Goal: Check status: Check status

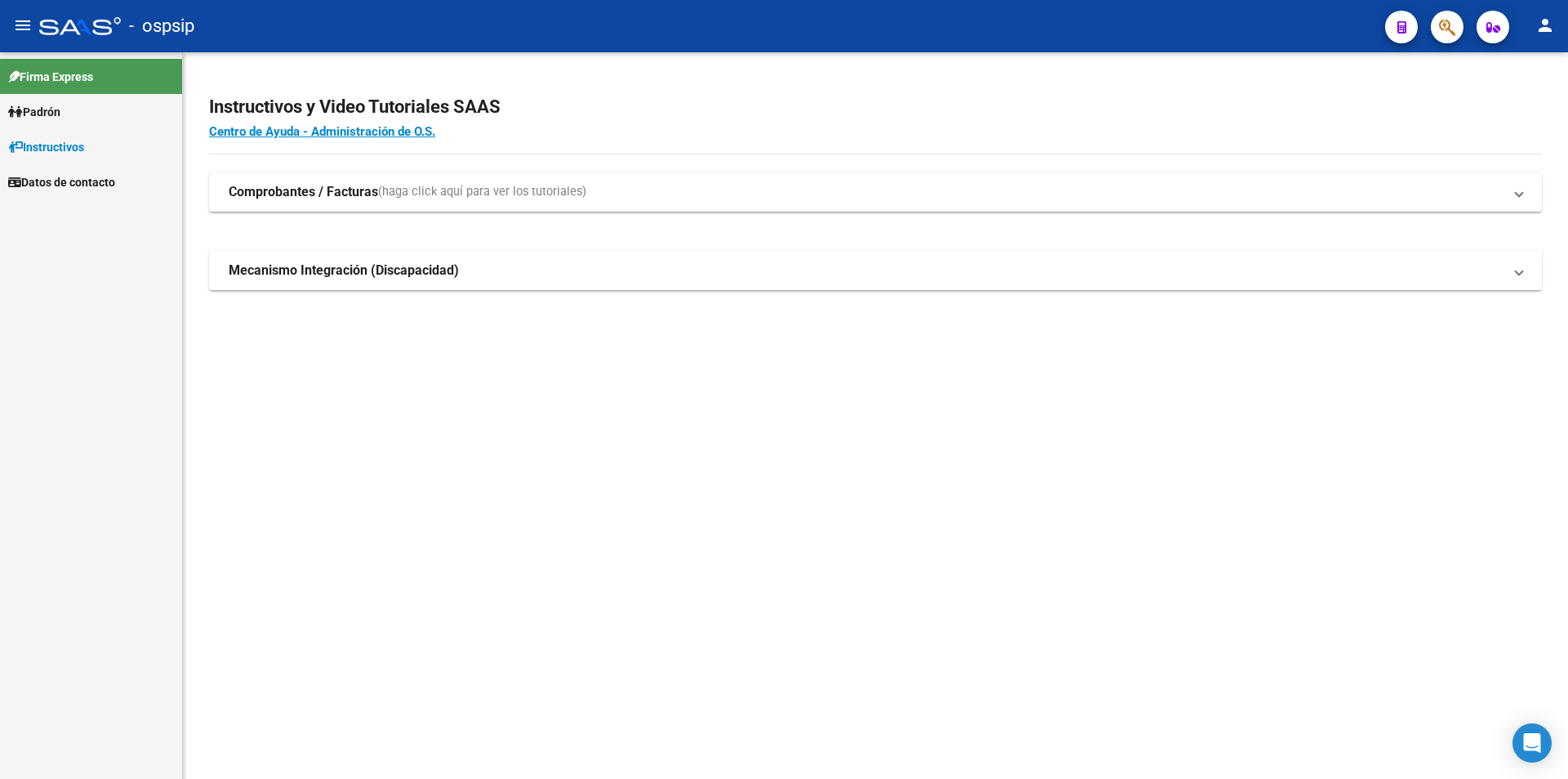
click at [108, 116] on link "Padrón" at bounding box center [91, 111] width 182 height 35
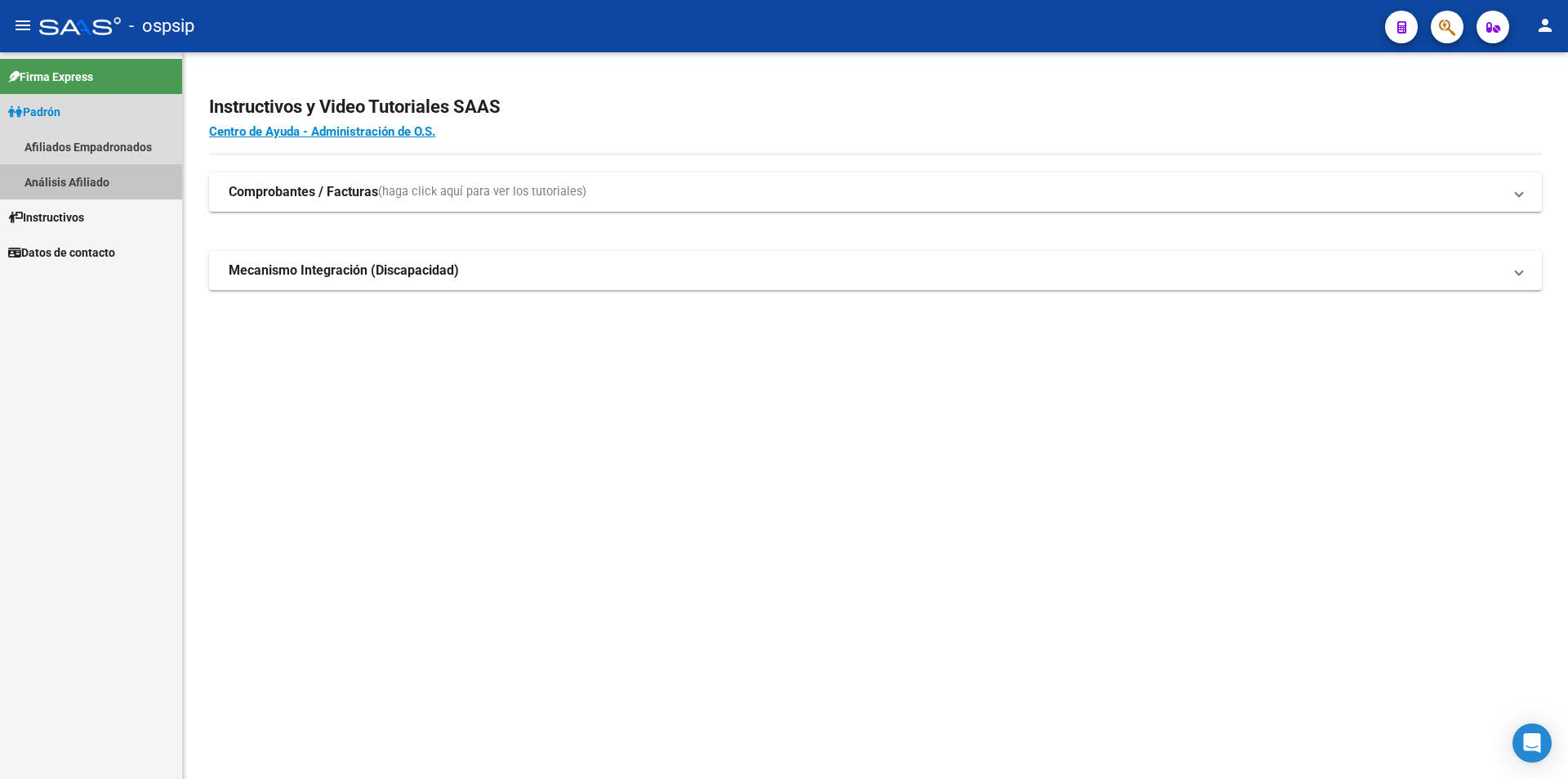
click at [114, 173] on link "Análisis Afiliado" at bounding box center [91, 181] width 182 height 35
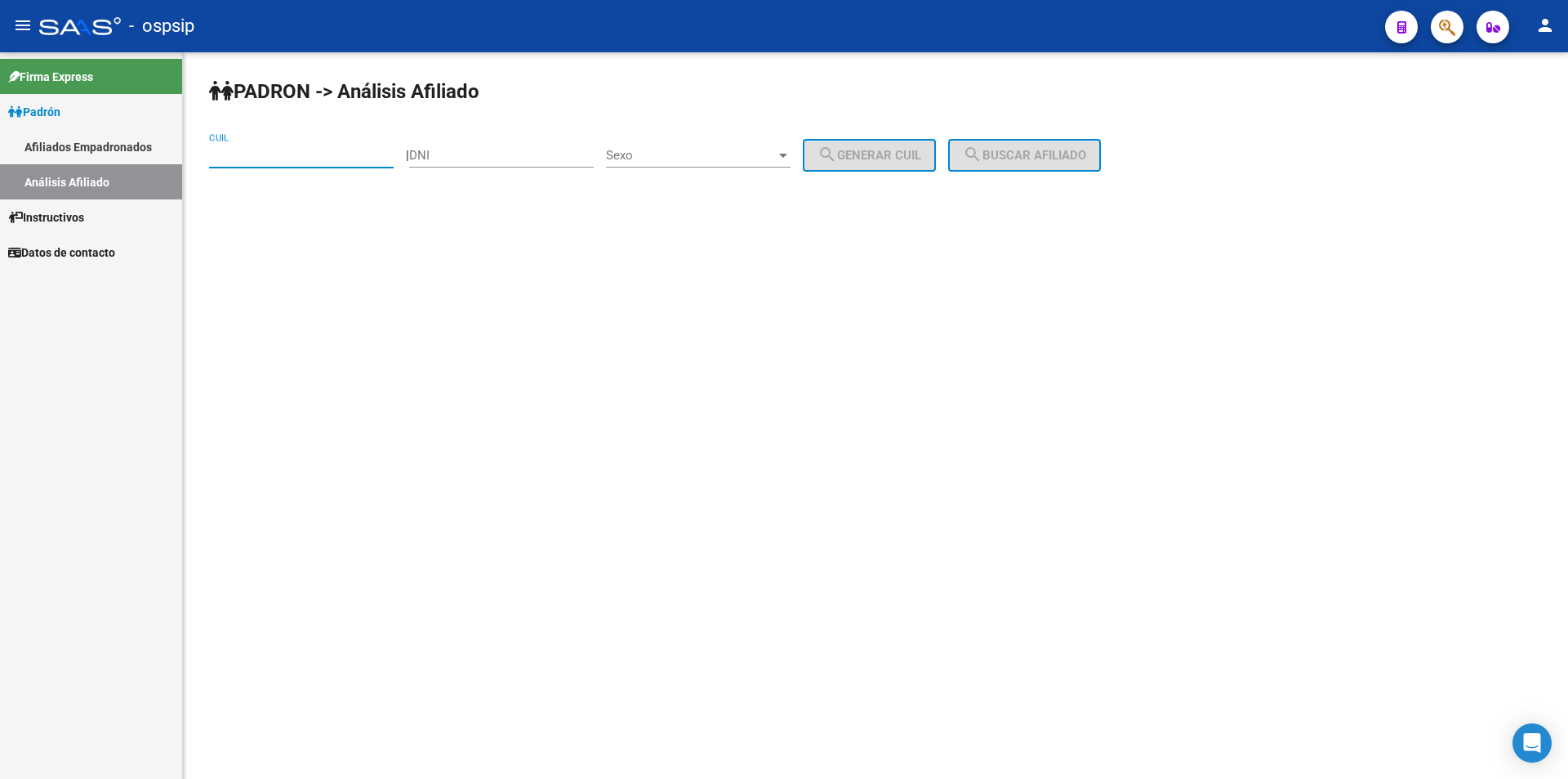
click at [308, 149] on input "CUIL" at bounding box center [302, 155] width 185 height 14
paste input "20-33602135-2"
type input "20-33602135-2"
click at [711, 158] on span "Sexo" at bounding box center [691, 155] width 170 height 14
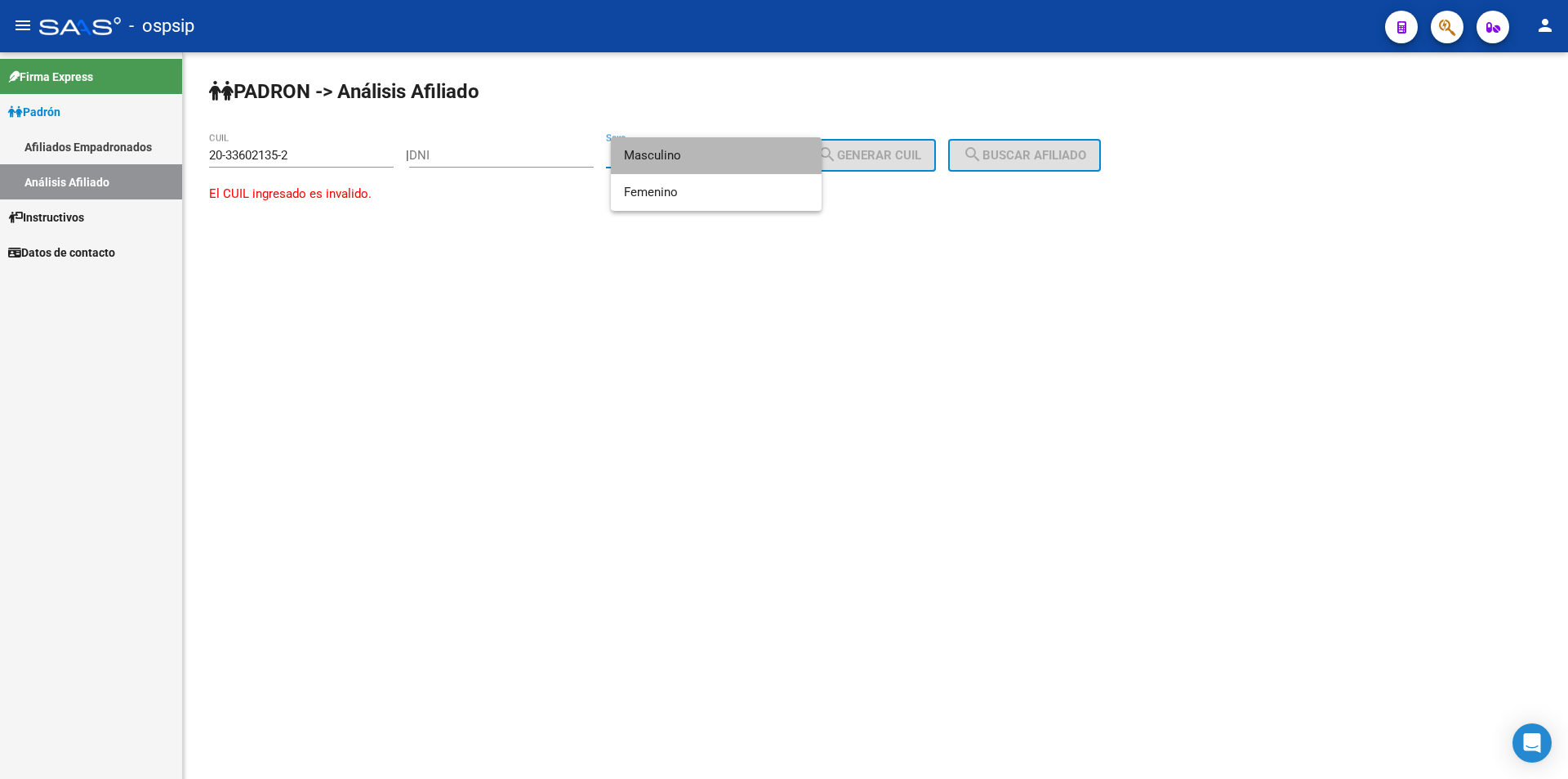
click at [711, 158] on span "Masculino" at bounding box center [717, 155] width 185 height 37
click at [47, 149] on link "Afiliados Empadronados" at bounding box center [91, 146] width 182 height 35
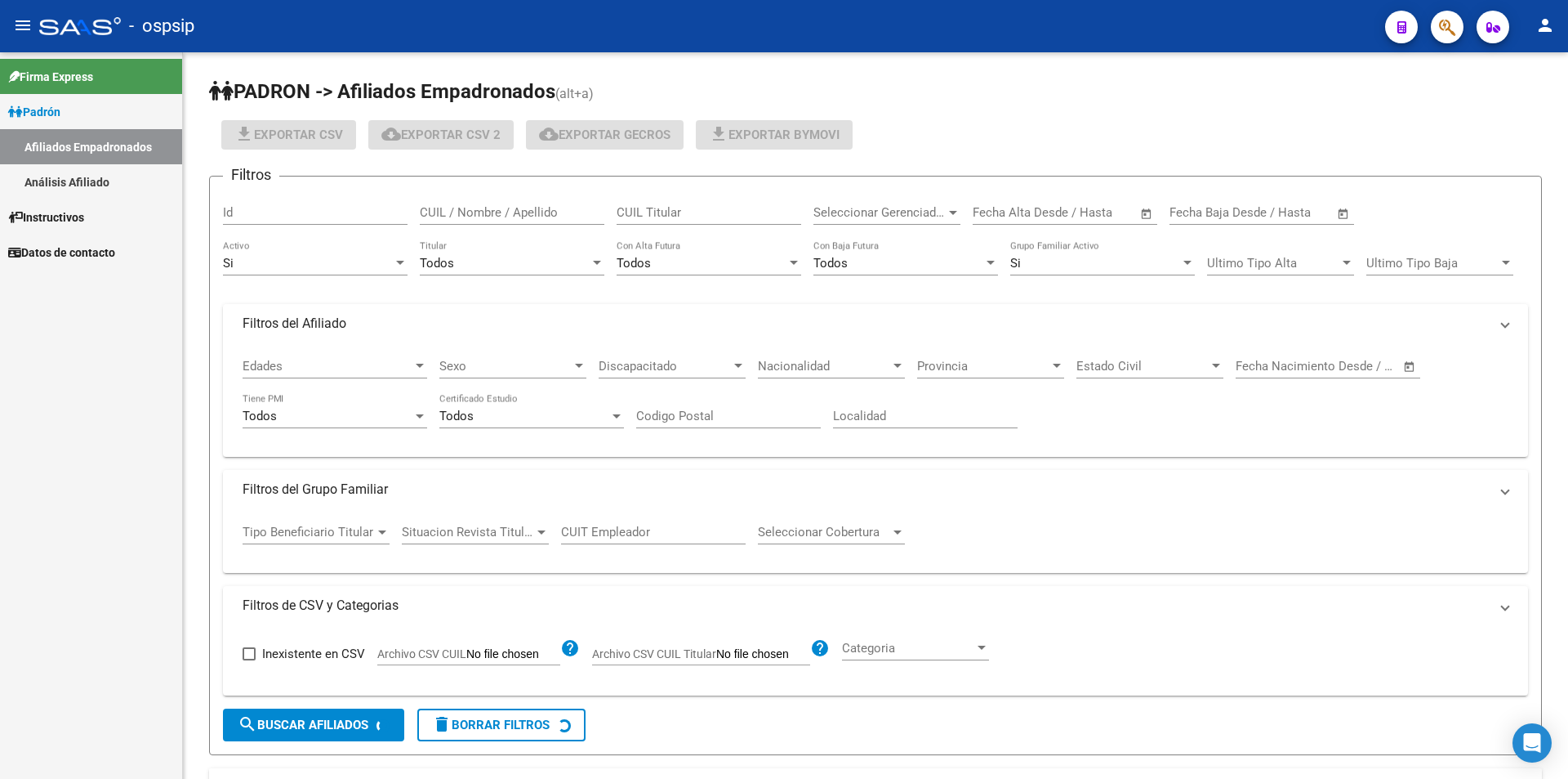
click at [67, 167] on link "Análisis Afiliado" at bounding box center [91, 181] width 182 height 35
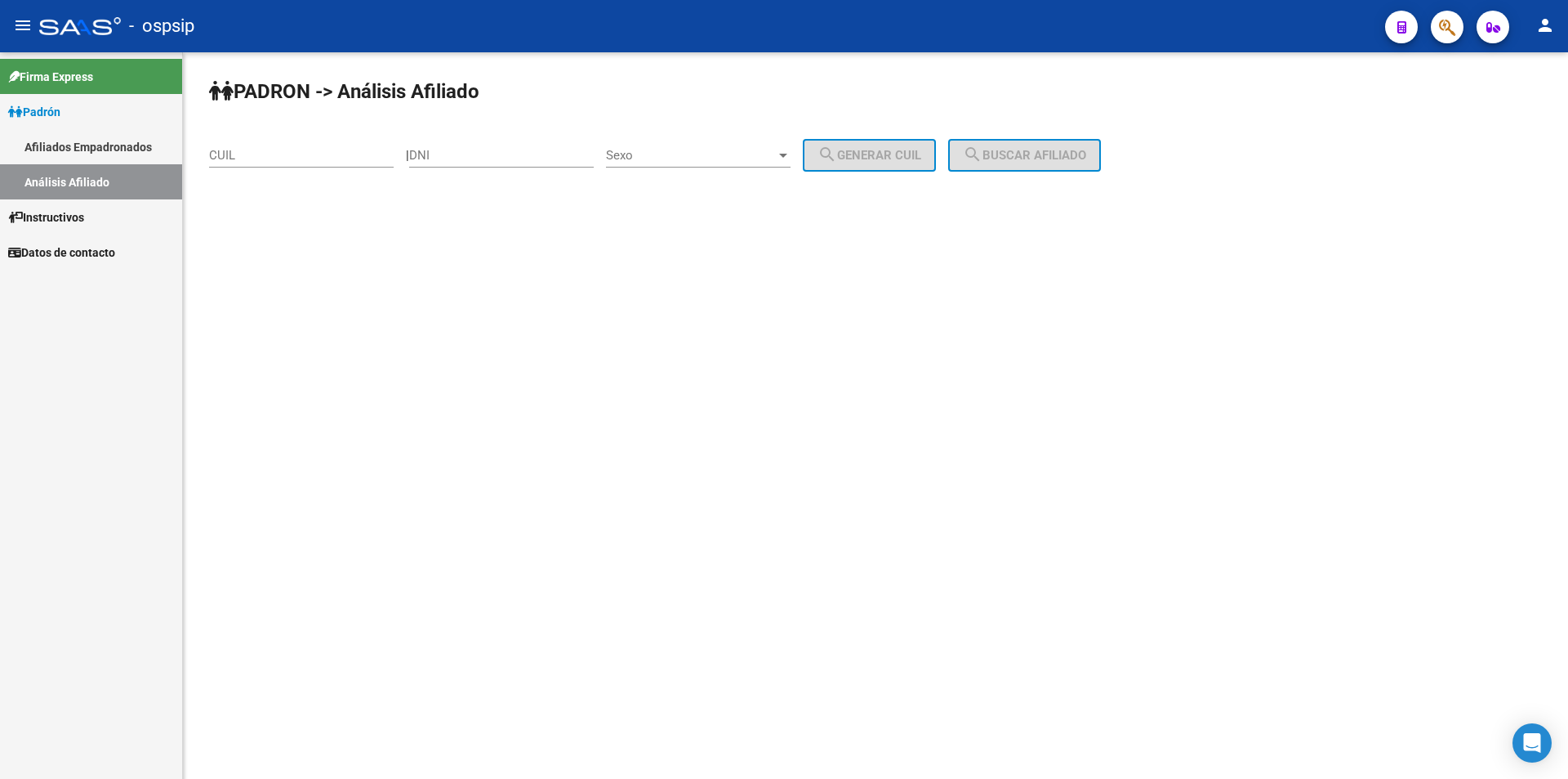
click at [210, 142] on div "CUIL" at bounding box center [302, 149] width 185 height 35
click at [233, 151] on input "CUIL" at bounding box center [302, 155] width 185 height 14
paste input "20-33602135-2"
click at [351, 158] on input "20-33602135-2" at bounding box center [302, 155] width 185 height 14
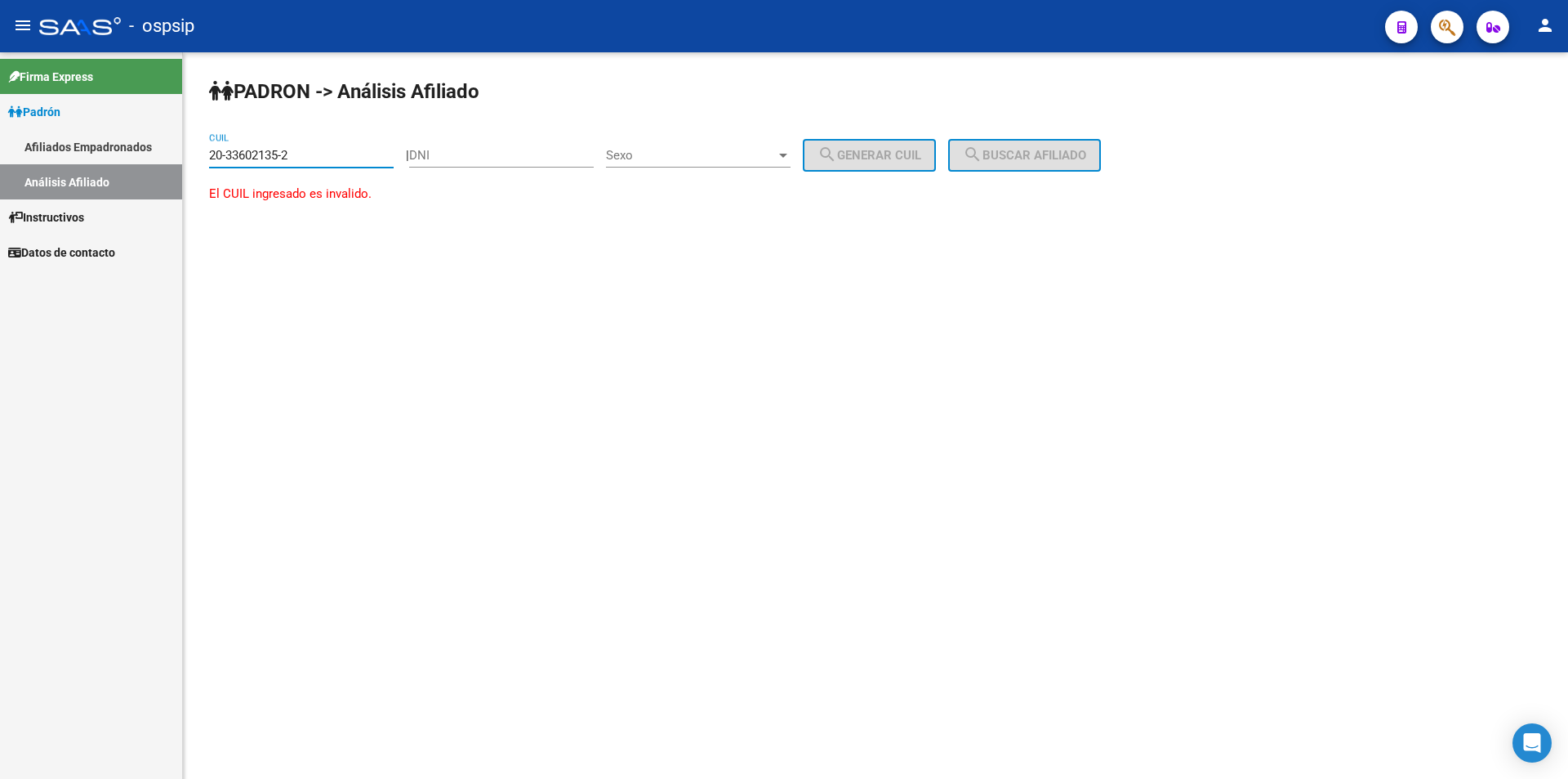
click at [351, 158] on input "20-33602135-2" at bounding box center [302, 155] width 185 height 14
paste input "25145243"
type input "20-25145243-2"
click at [976, 152] on button "search Buscar afiliado" at bounding box center [1025, 155] width 153 height 32
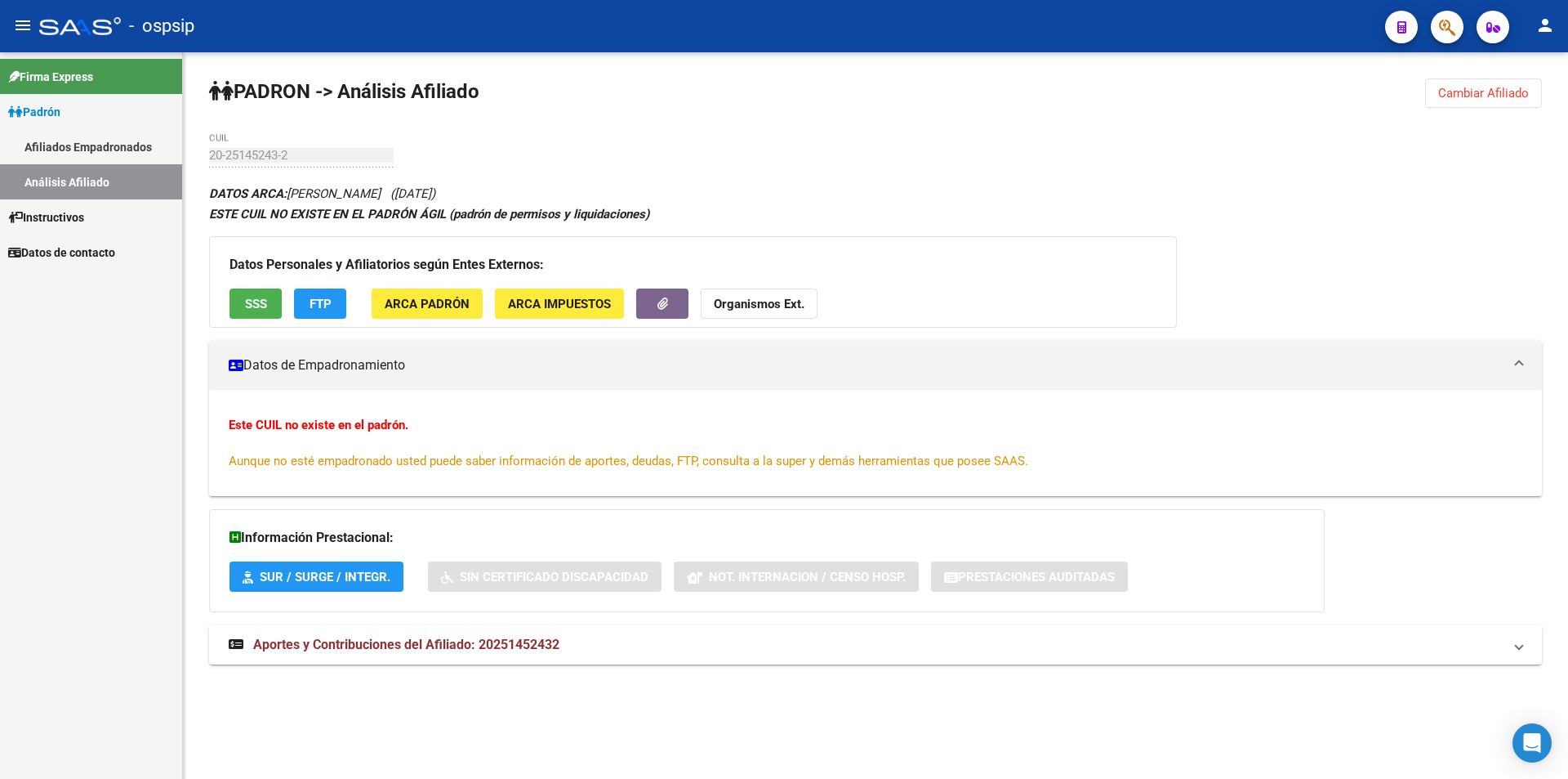
click at [53, 137] on link "Afiliados Empadronados" at bounding box center [91, 146] width 182 height 35
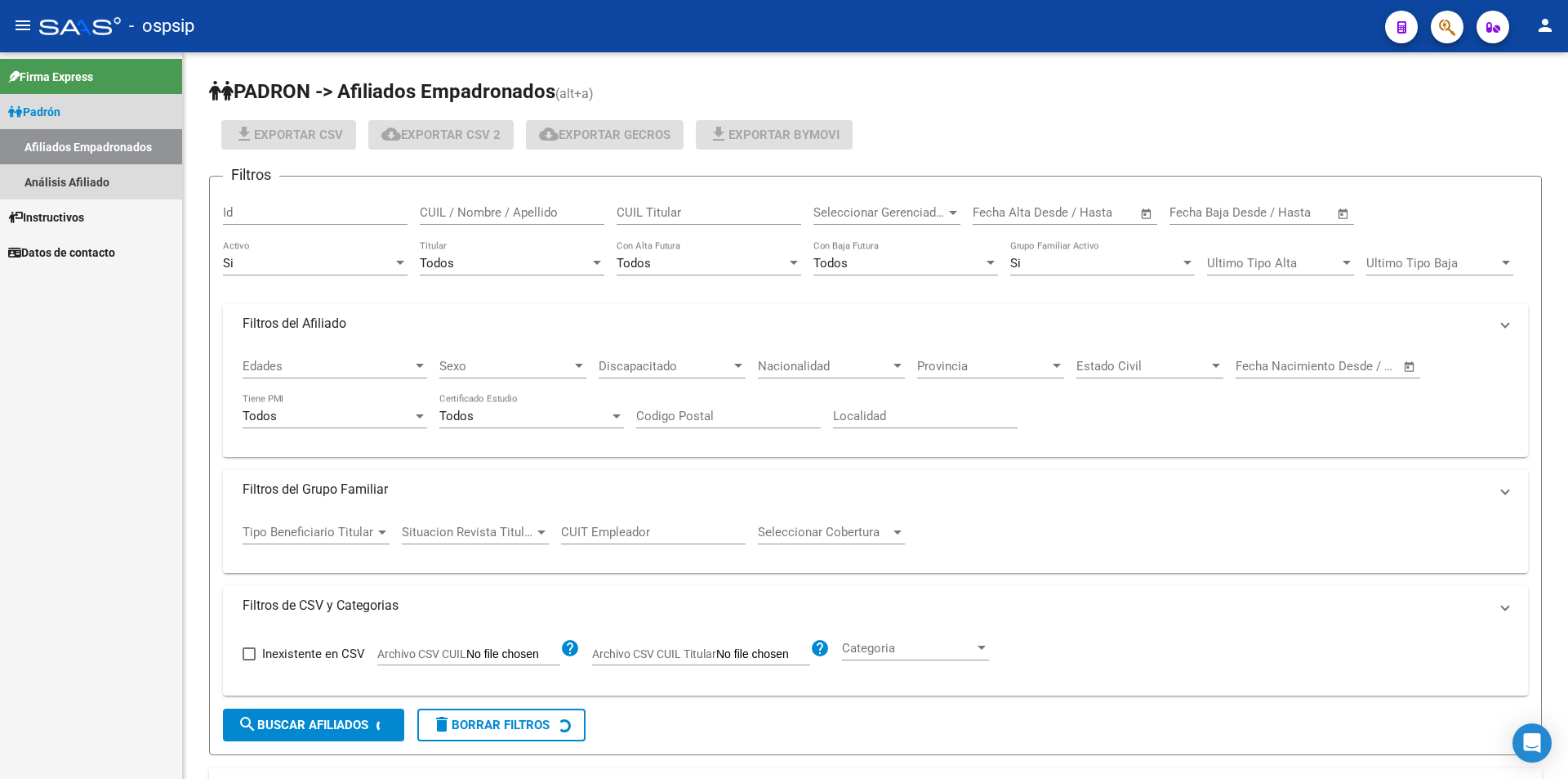
click at [57, 167] on link "Análisis Afiliado" at bounding box center [91, 181] width 182 height 35
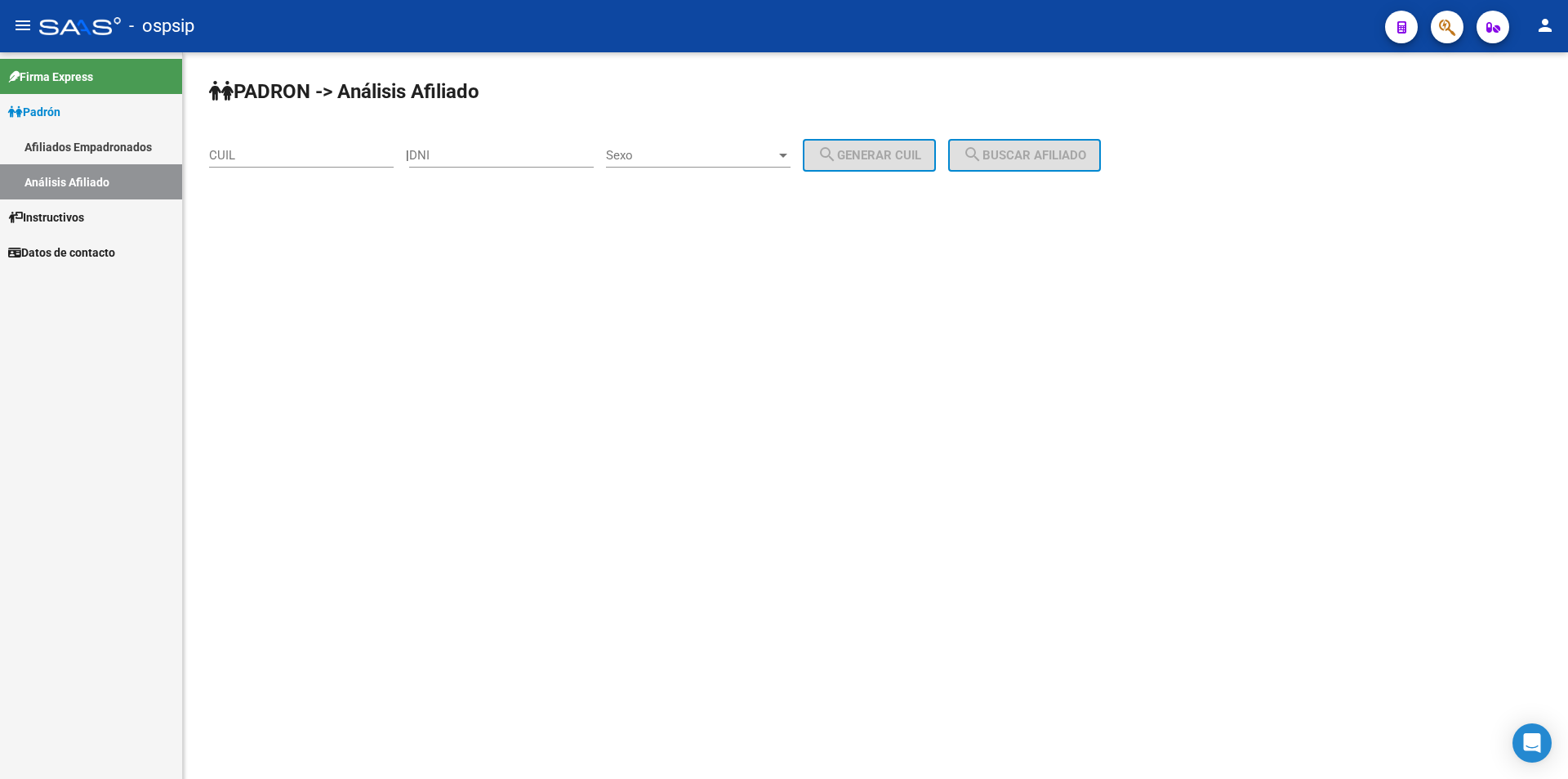
click at [492, 167] on div "DNI" at bounding box center [502, 157] width 185 height 50
click at [491, 153] on input "DNI" at bounding box center [502, 155] width 185 height 14
paste input "41213154"
type input "41213154"
click at [746, 155] on span "Sexo" at bounding box center [691, 155] width 170 height 14
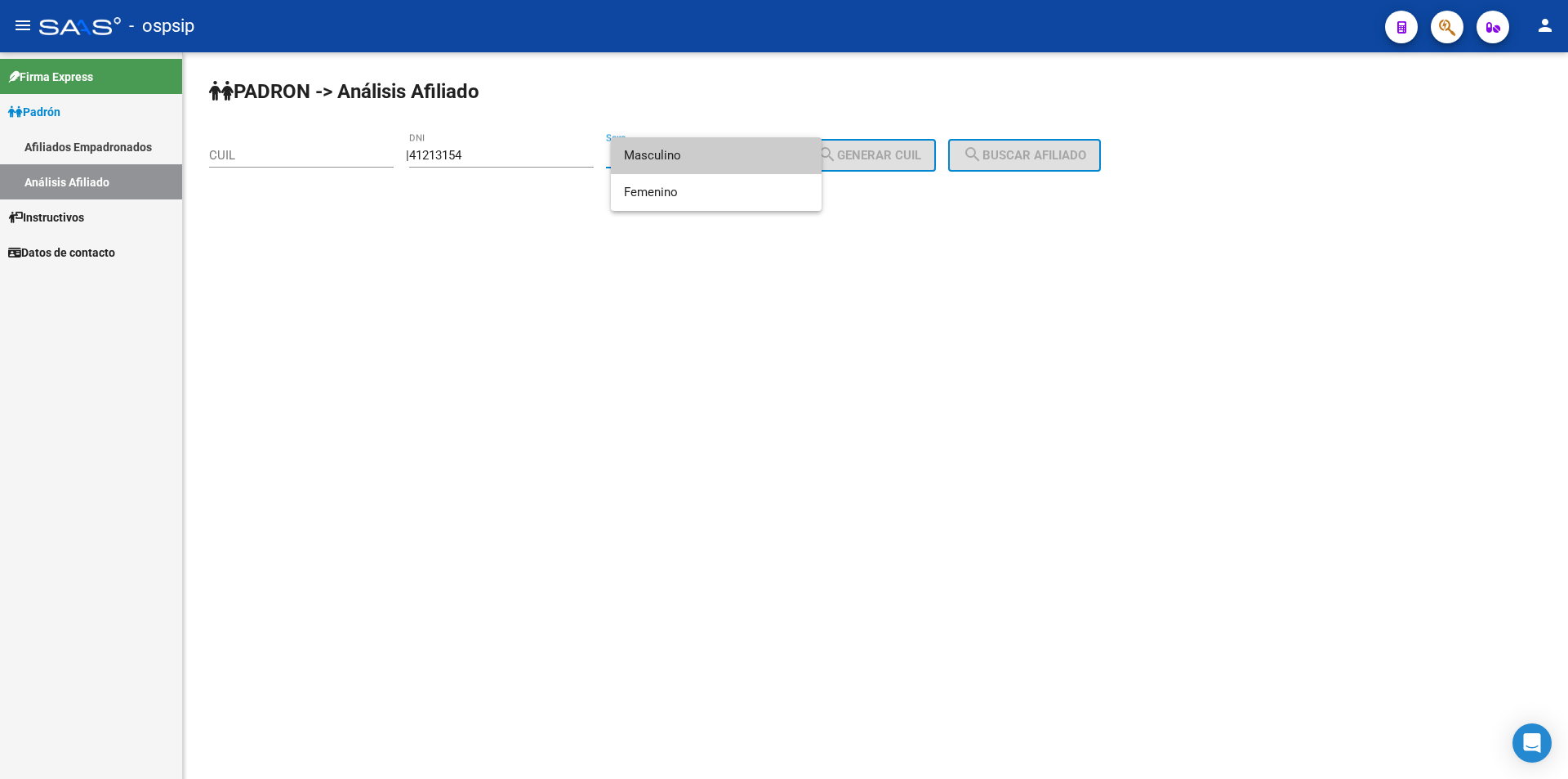
click at [740, 156] on span "Masculino" at bounding box center [717, 155] width 185 height 37
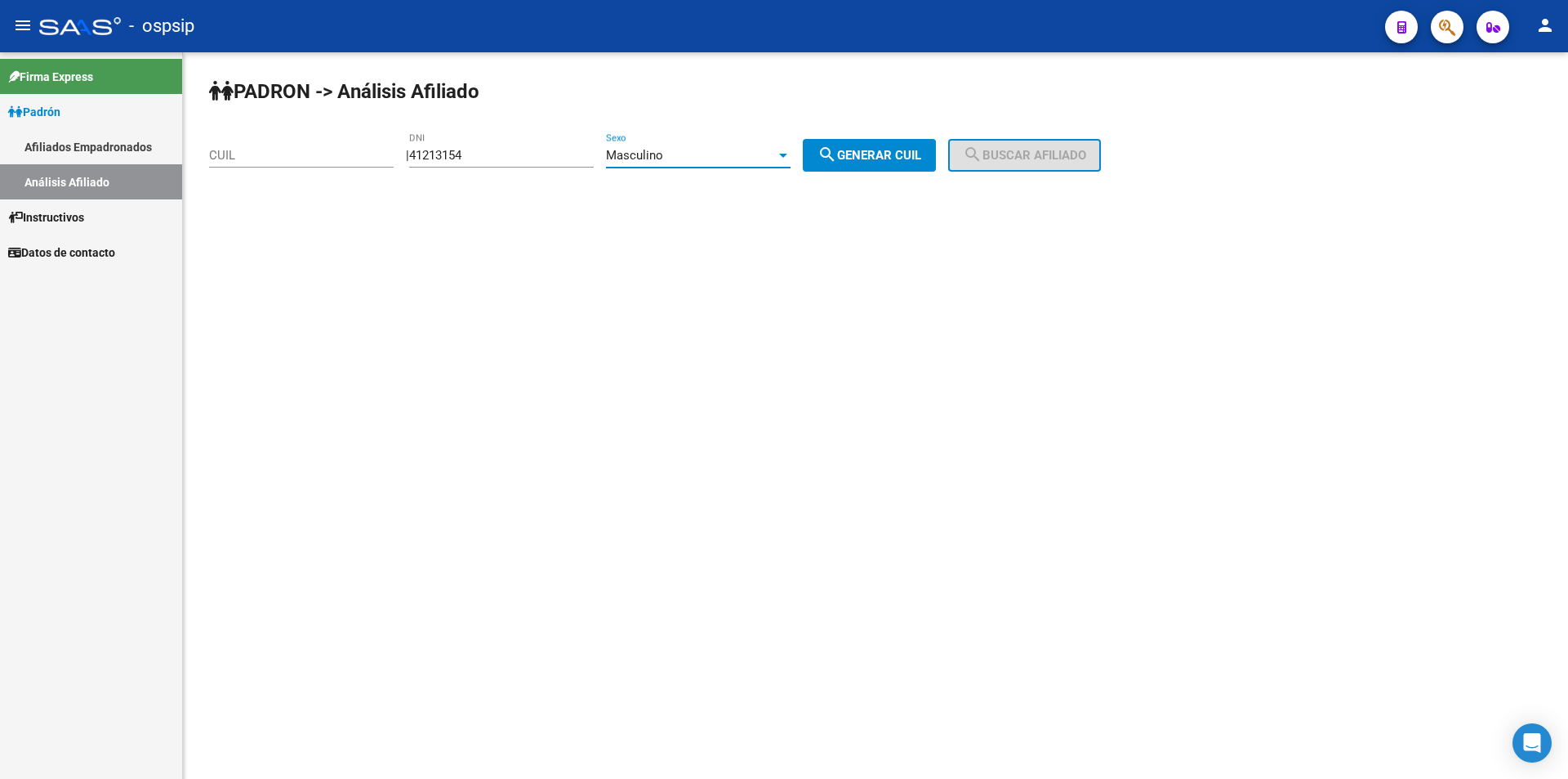
click at [859, 147] on button "search Generar CUIL" at bounding box center [869, 155] width 133 height 32
type input "20-41213154-2"
click at [1038, 160] on span "search Buscar afiliado" at bounding box center [1024, 155] width 123 height 14
